Goal: Transaction & Acquisition: Purchase product/service

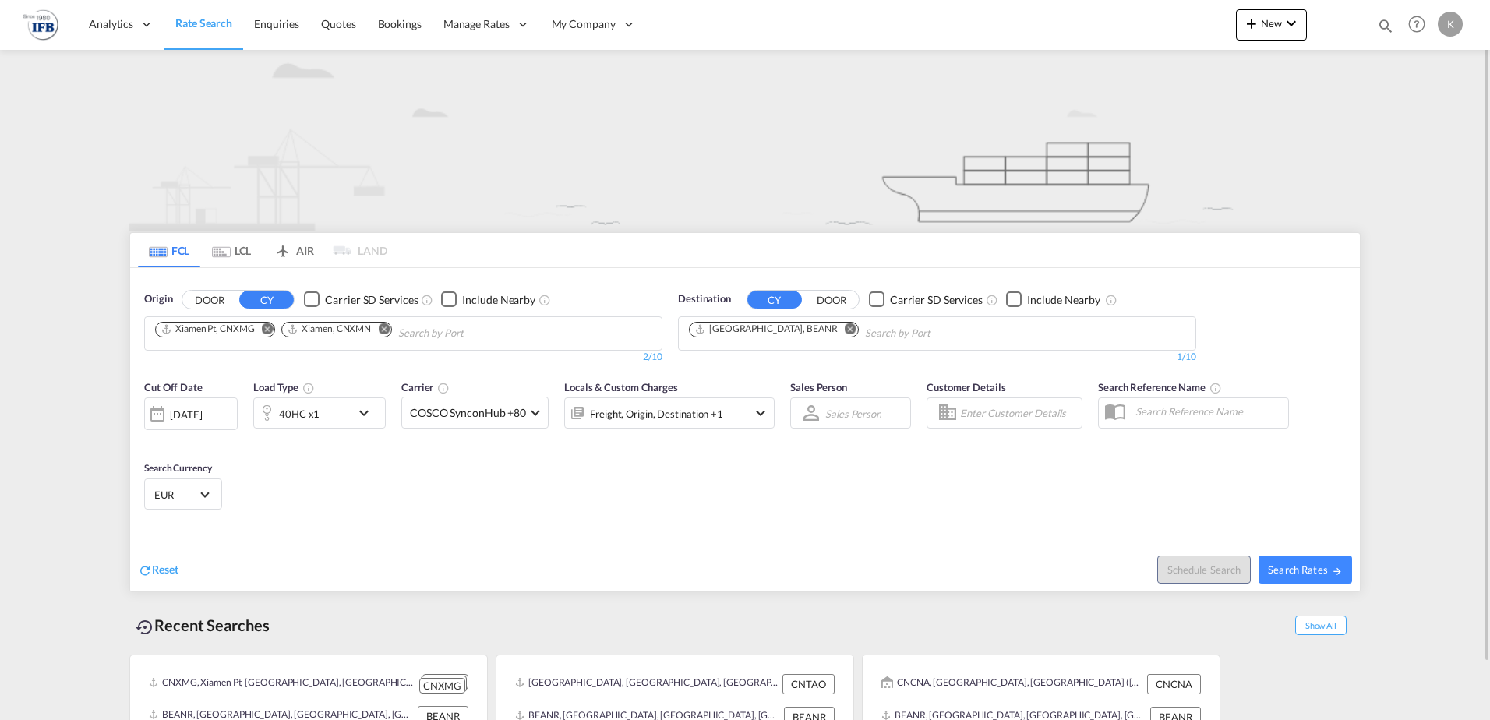
click at [260, 327] on button "Remove" at bounding box center [262, 331] width 23 height 16
click at [267, 328] on md-chips-wrap "Xiamen, CNXMN" at bounding box center [289, 331] width 273 height 29
click at [261, 330] on md-icon "Remove" at bounding box center [258, 329] width 12 height 12
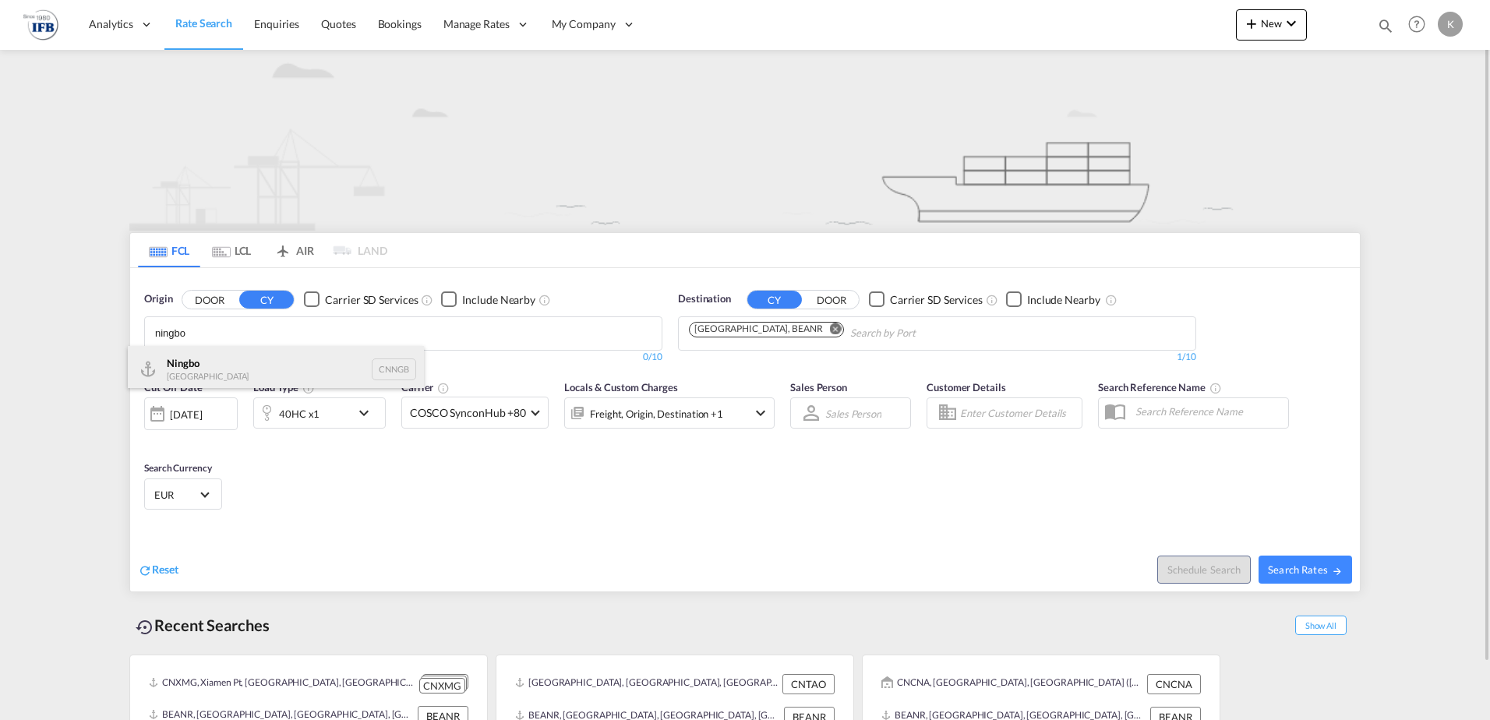
type input "ningbo"
click at [221, 361] on div "Ningbo China CNNGB" at bounding box center [276, 369] width 296 height 47
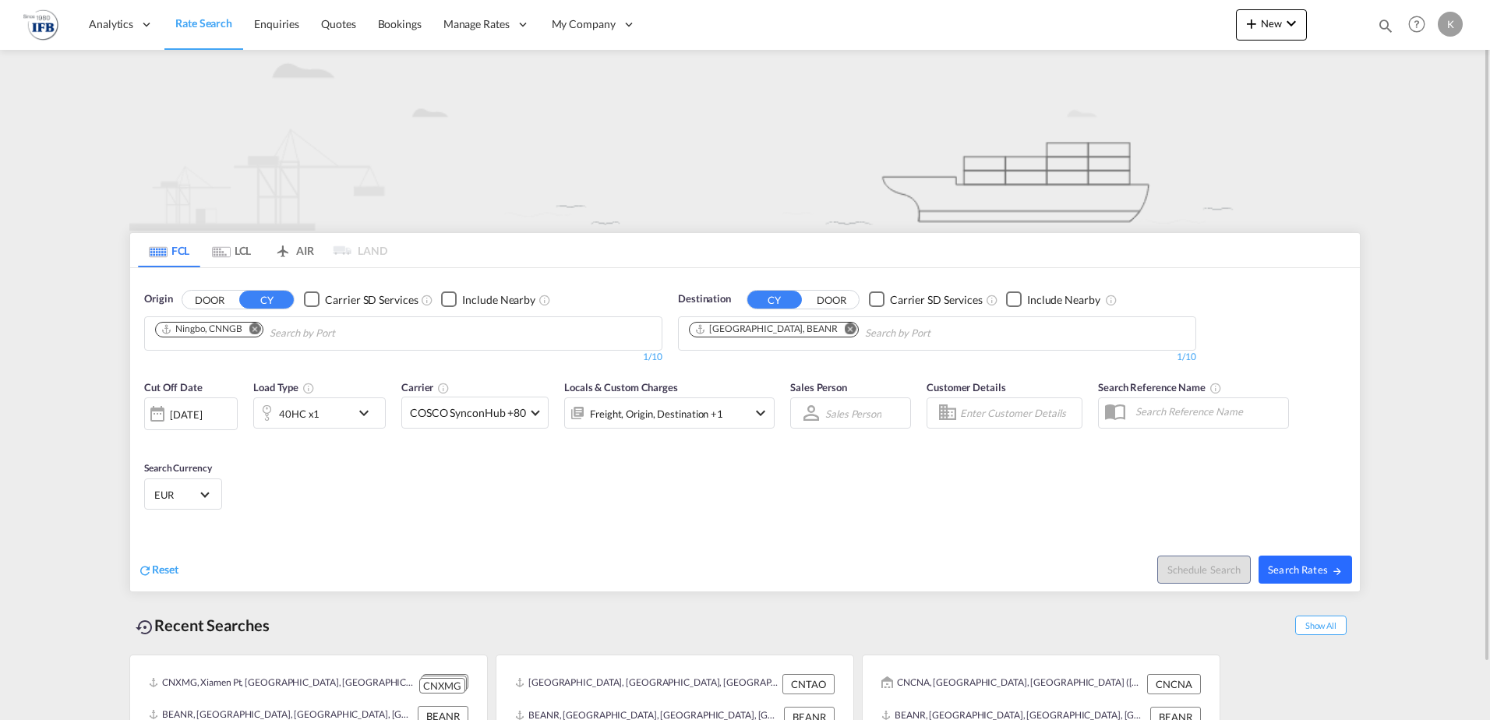
click at [1296, 568] on span "Search Rates" at bounding box center [1305, 569] width 75 height 12
type input "CNNGB to BEANR / [DATE]"
